Goal: Ask a question

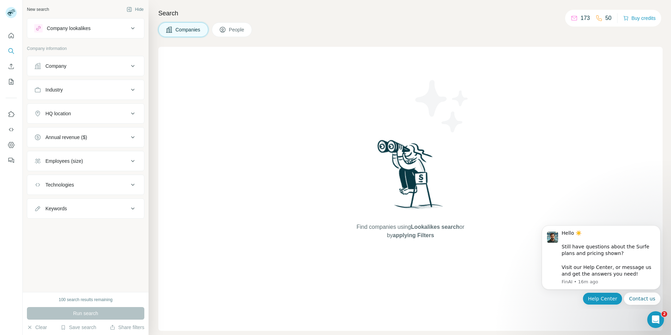
click at [612, 298] on button "Help Center" at bounding box center [603, 299] width 40 height 13
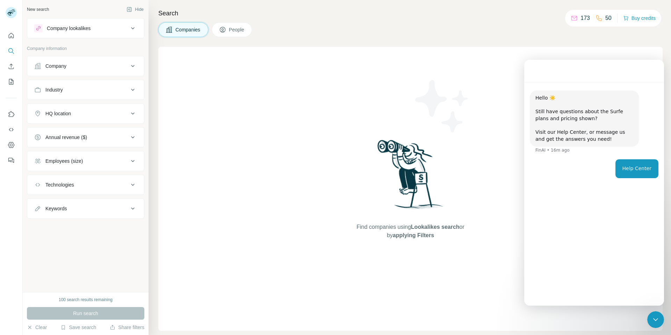
click at [562, 77] on div "Intercom messenger" at bounding box center [594, 71] width 140 height 22
click at [640, 170] on div "Help Center" at bounding box center [636, 168] width 29 height 7
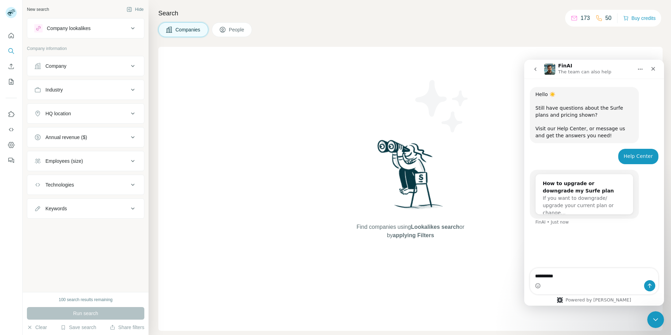
type textarea "**********"
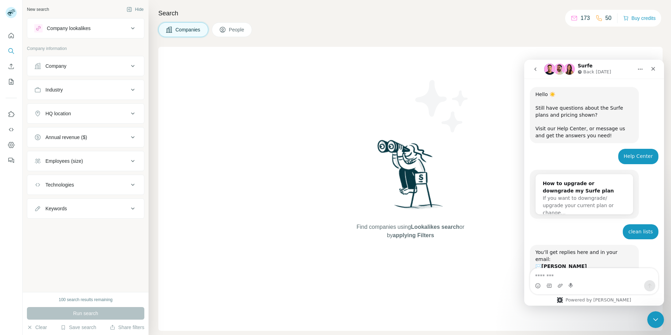
scroll to position [50, 0]
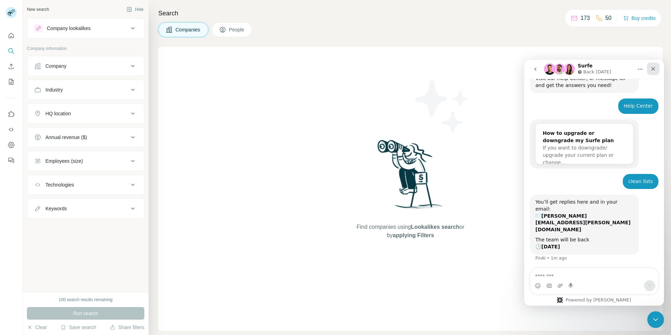
click at [654, 67] on icon "Close" at bounding box center [653, 69] width 6 height 6
